Goal: Connect with others: Connect with other users

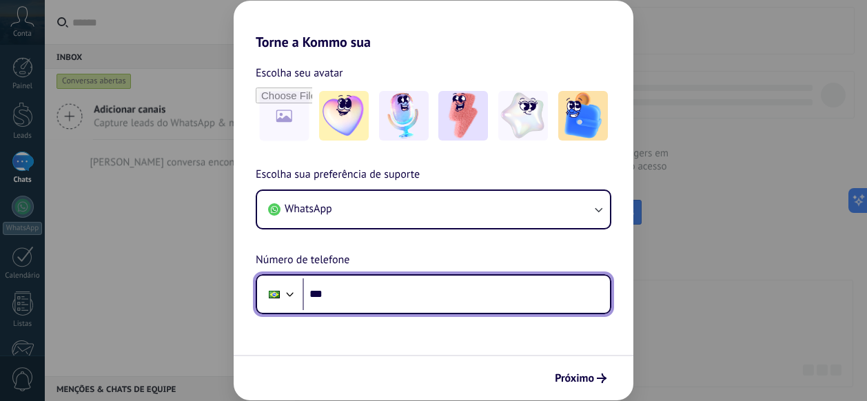
click at [357, 289] on input "***" at bounding box center [456, 294] width 307 height 32
type input "**********"
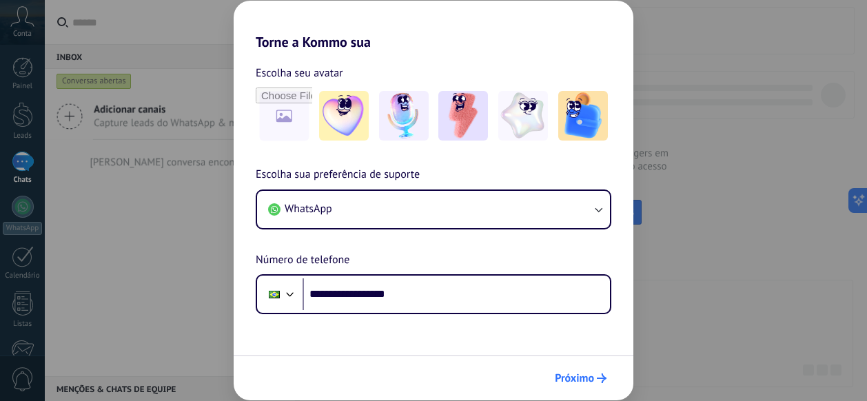
click at [587, 374] on span "Próximo" at bounding box center [574, 379] width 39 height 10
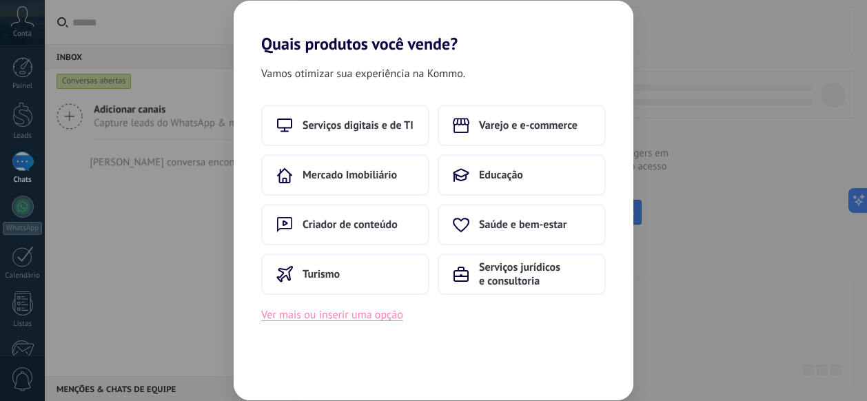
click at [358, 318] on button "Ver mais ou inserir uma opção" at bounding box center [332, 315] width 142 height 18
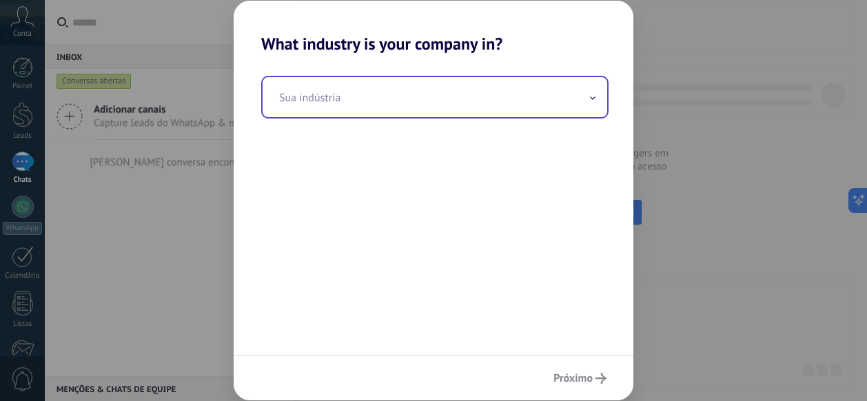
click at [358, 94] on input "text" at bounding box center [435, 97] width 345 height 40
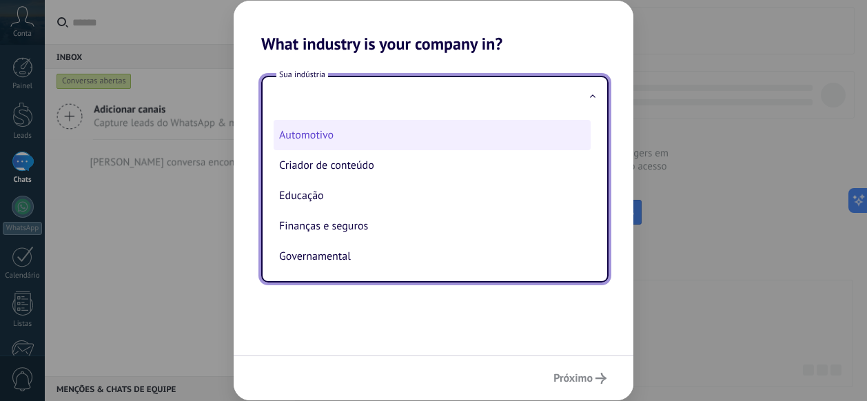
click at [318, 134] on li "Automotivo" at bounding box center [432, 135] width 317 height 30
type input "**********"
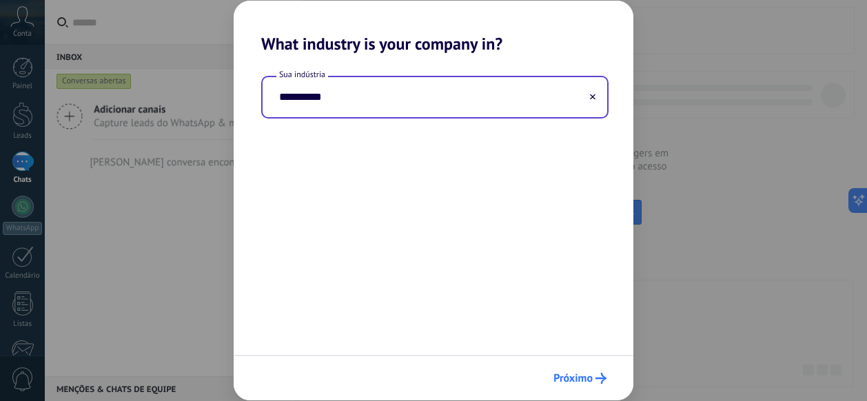
click at [580, 378] on span "Próximo" at bounding box center [572, 379] width 39 height 10
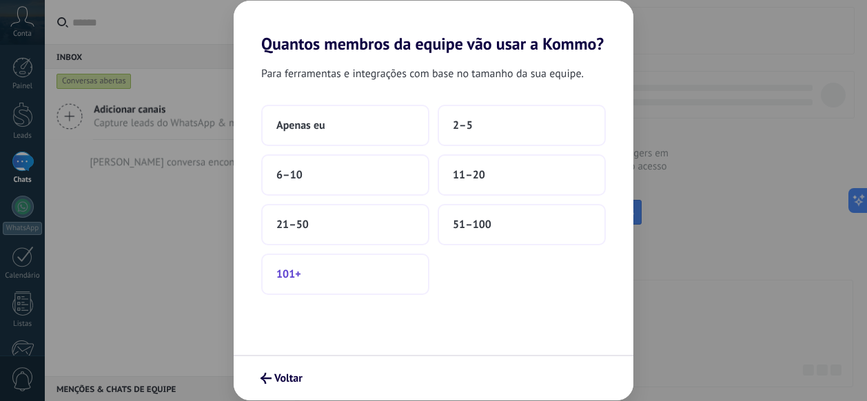
click at [292, 278] on span "101+" at bounding box center [288, 274] width 25 height 14
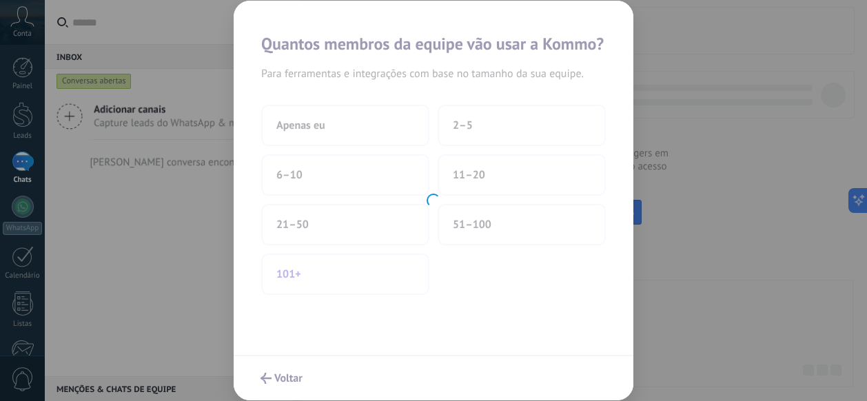
click at [292, 278] on div at bounding box center [434, 201] width 400 height 400
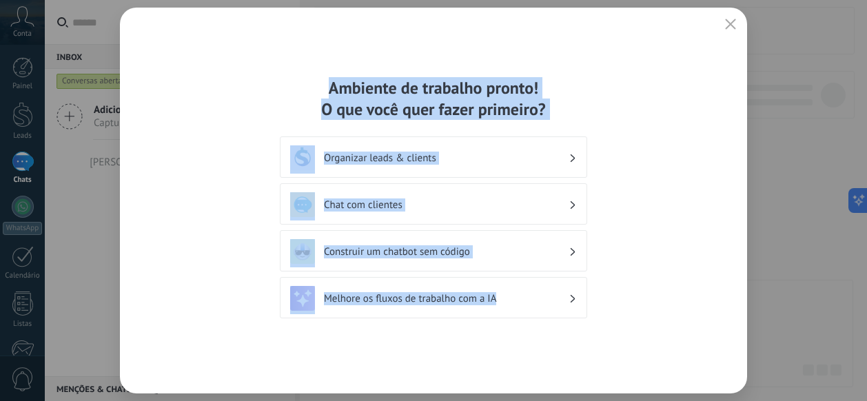
click at [543, 225] on div "Ambiente de trabalho pronto! O que você quer fazer primeiro? Organizar leads & …" at bounding box center [433, 200] width 307 height 247
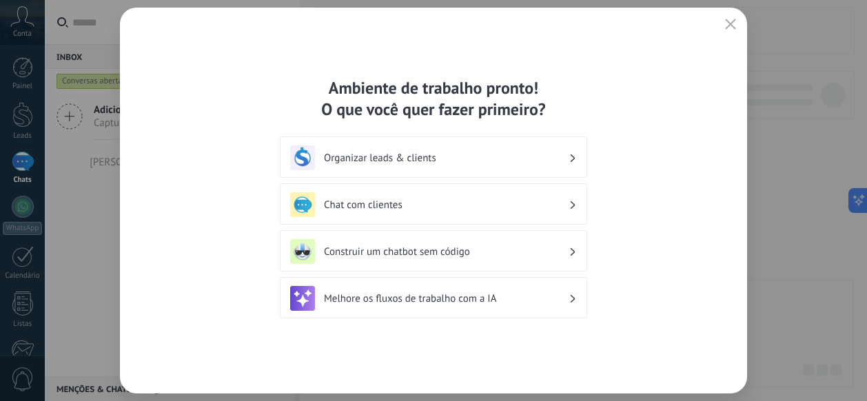
click at [427, 210] on h3 "Chat com clientes" at bounding box center [446, 205] width 245 height 13
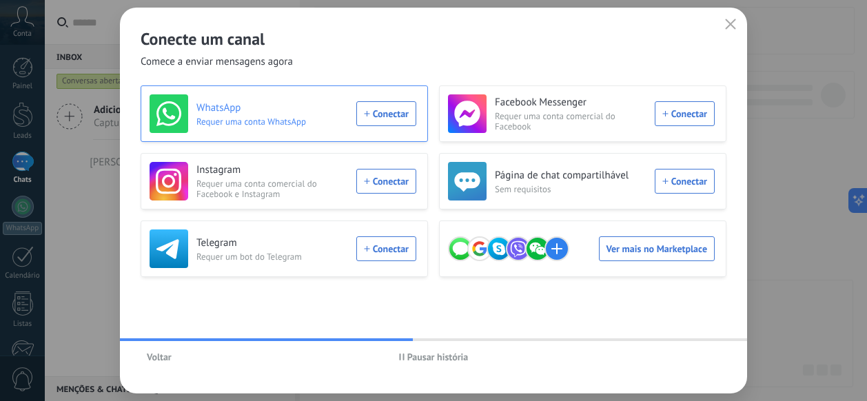
click at [399, 114] on div "WhatsApp Requer uma conta WhatsApp Conectar" at bounding box center [283, 113] width 267 height 39
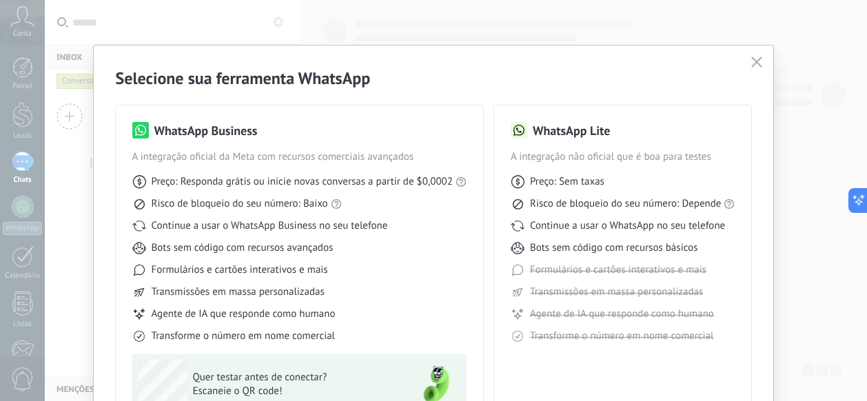
click at [366, 363] on div "Quer testar antes de conectar? Escaneie o QR code!" at bounding box center [269, 385] width 262 height 50
click at [756, 63] on use "button" at bounding box center [757, 62] width 10 height 10
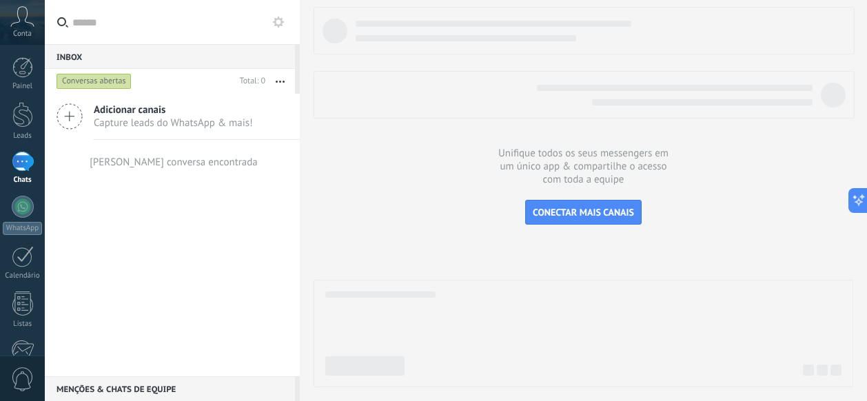
scroll to position [171, 0]
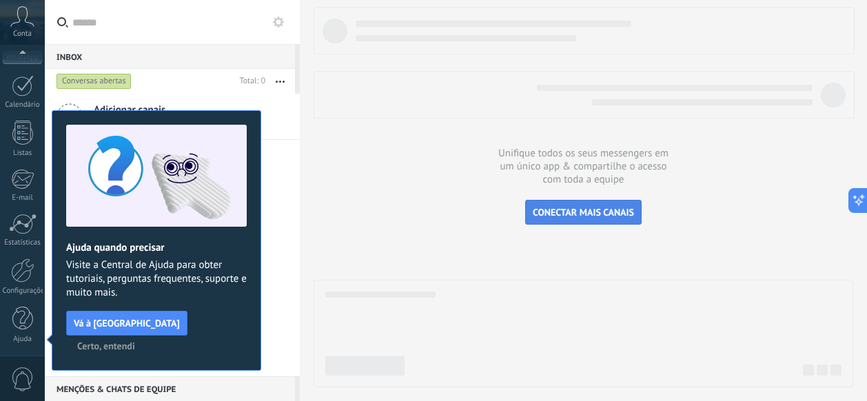
click at [591, 209] on span "CONECTAR MAIS CANAIS" at bounding box center [583, 212] width 101 height 12
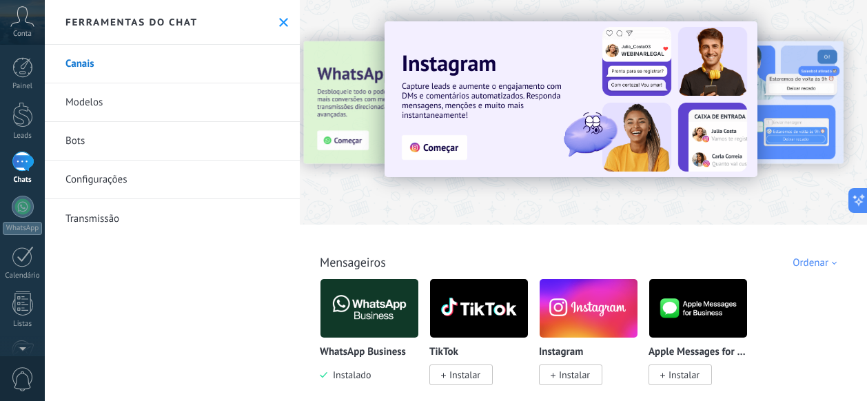
click at [192, 214] on link "Transmissão" at bounding box center [172, 218] width 255 height 39
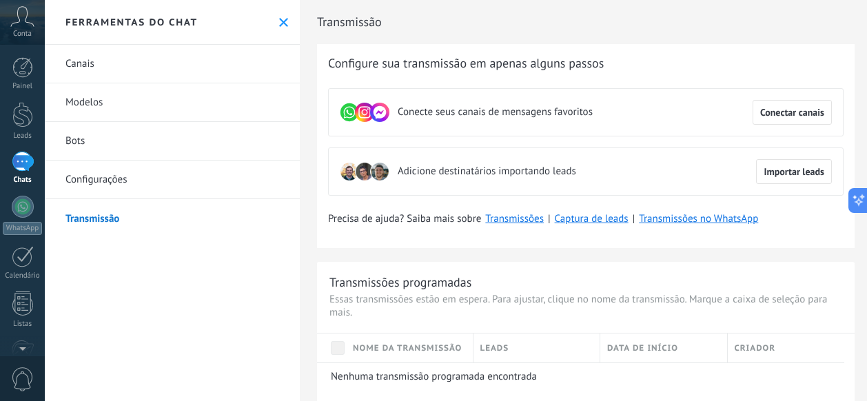
click at [164, 56] on link "Canais" at bounding box center [172, 64] width 255 height 39
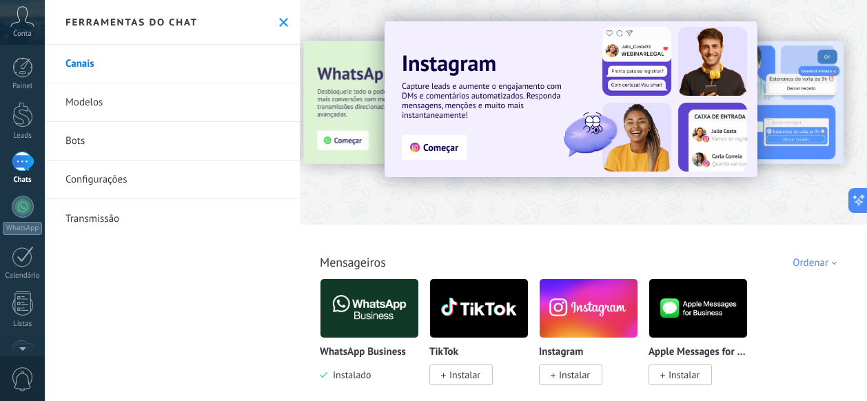
click at [419, 152] on img at bounding box center [571, 99] width 373 height 156
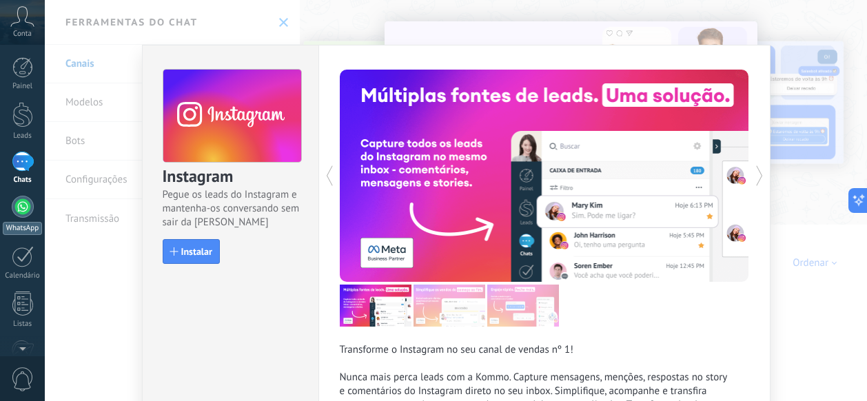
click at [30, 203] on div at bounding box center [23, 207] width 22 height 22
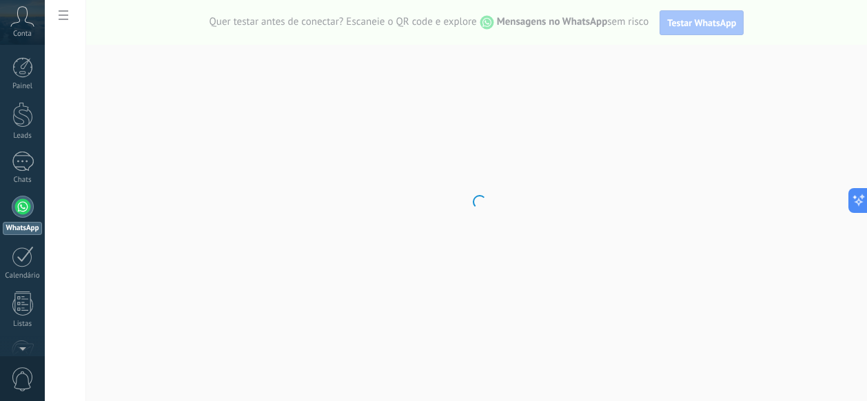
click at [696, 21] on body ".abccls-1,.abccls-2{fill-rule:evenodd}.abccls-2{fill:#fff} .abfcls-1{fill:none}…" at bounding box center [433, 200] width 867 height 401
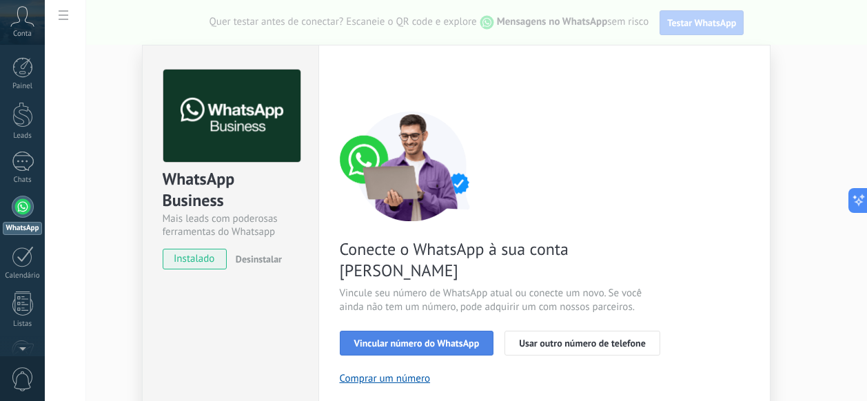
click at [400, 338] on span "Vincular número do WhatsApp" at bounding box center [416, 343] width 125 height 10
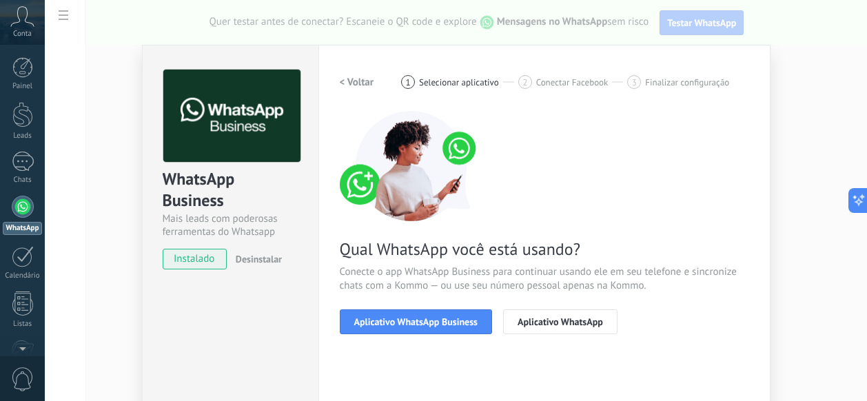
click at [400, 326] on span "Aplicativo WhatsApp Business" at bounding box center [415, 322] width 123 height 10
